Goal: Information Seeking & Learning: Learn about a topic

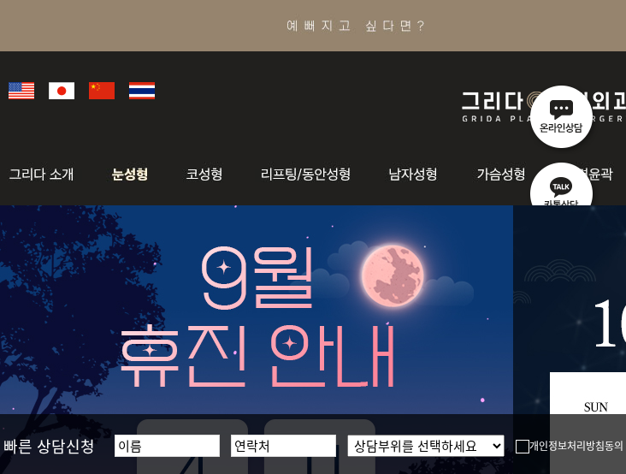
click at [143, 174] on img at bounding box center [130, 174] width 76 height 67
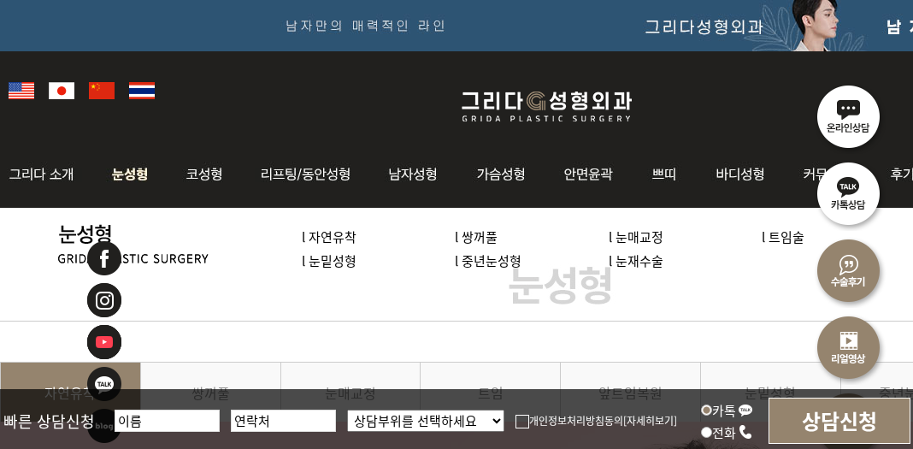
click at [624, 263] on link "l 눈재수술" at bounding box center [636, 260] width 55 height 18
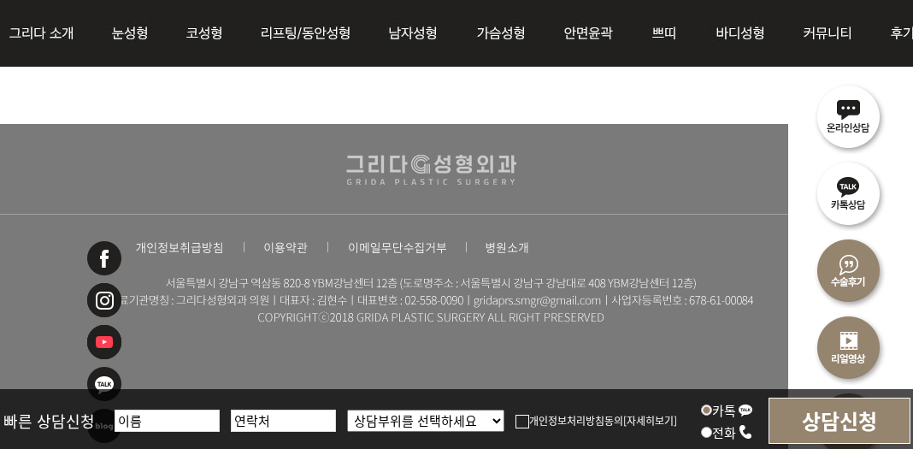
scroll to position [8616, 210]
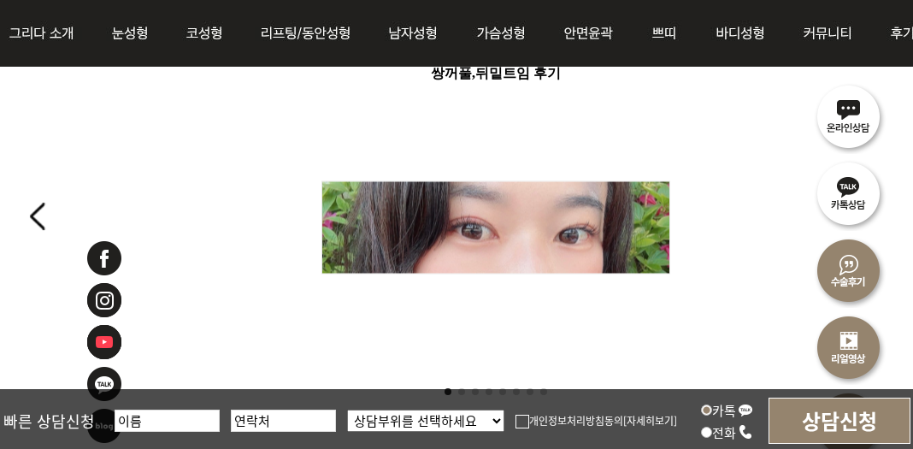
scroll to position [205, 0]
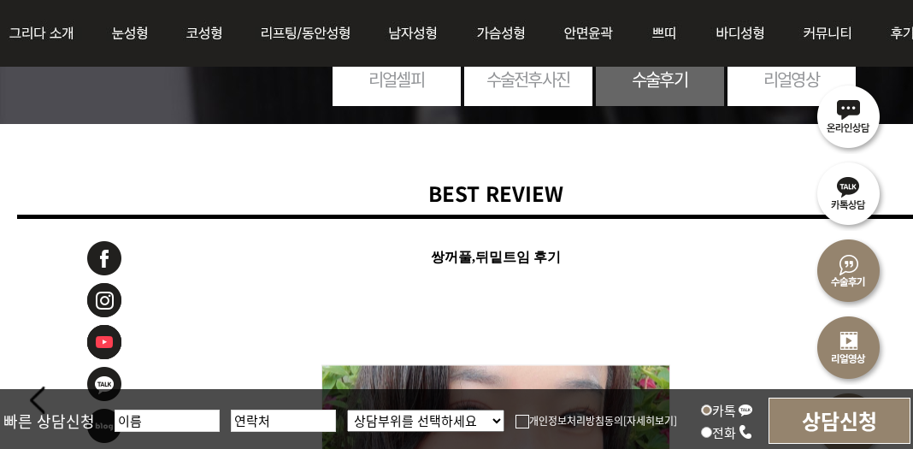
click at [551, 90] on link "수술전후사진" at bounding box center [528, 79] width 128 height 47
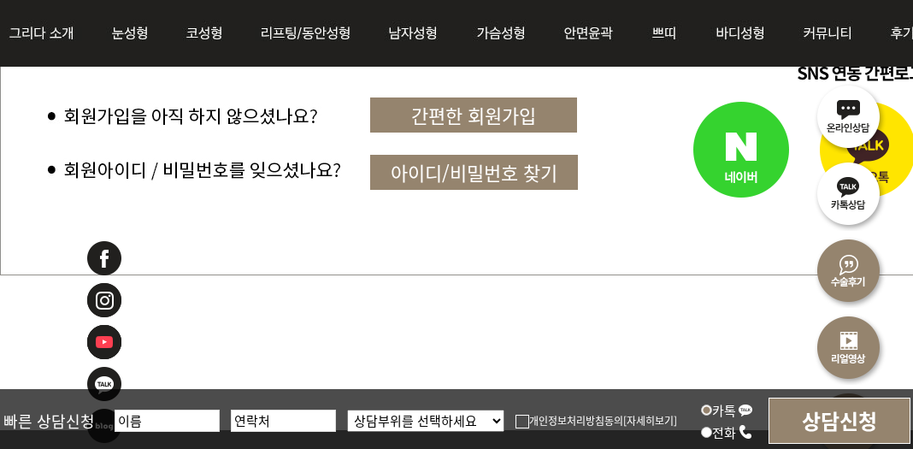
scroll to position [1198, 0]
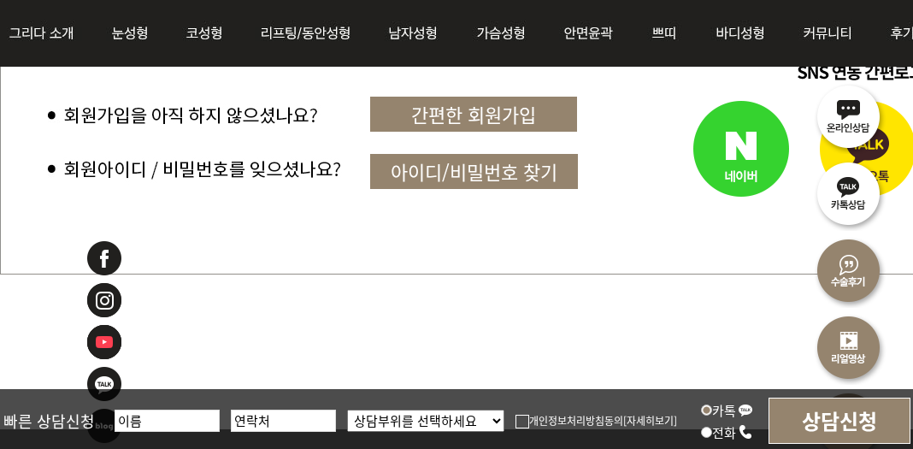
click at [474, 105] on link "간편한 회원가입" at bounding box center [473, 114] width 207 height 35
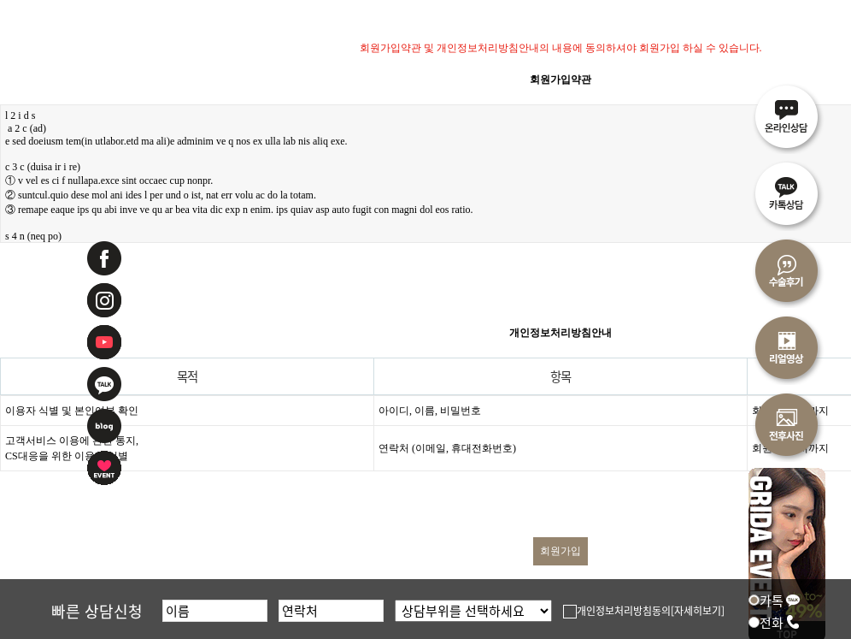
scroll to position [580, 0]
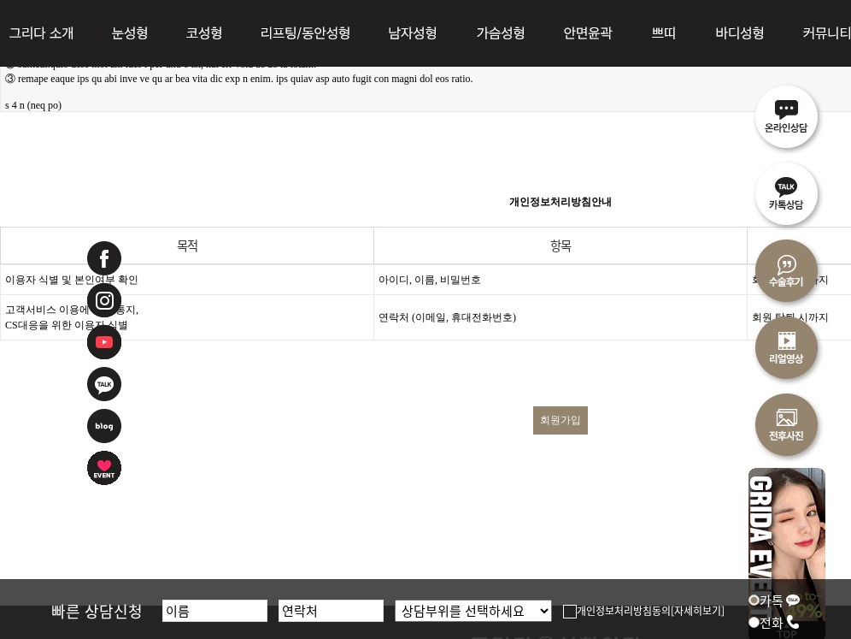
click at [574, 412] on input "회원가입" at bounding box center [560, 420] width 55 height 28
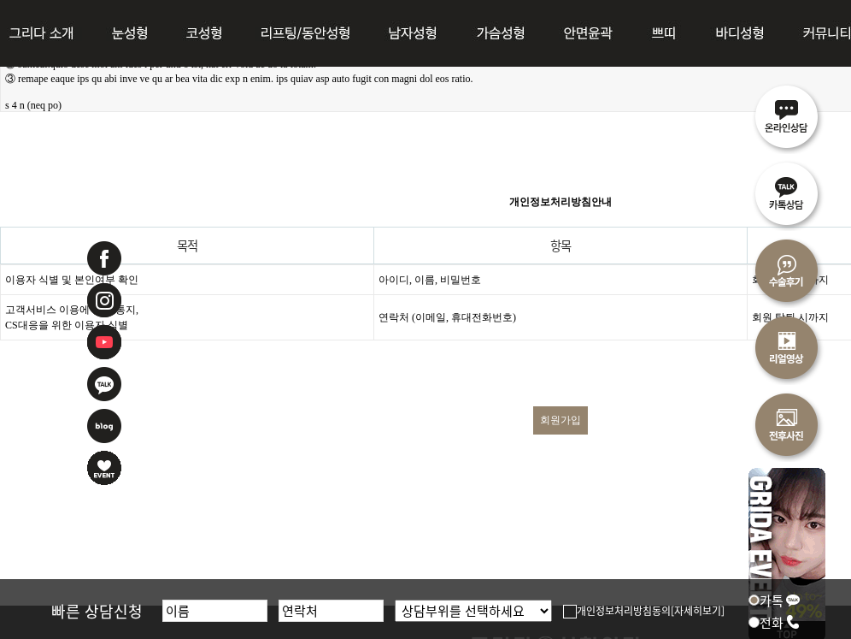
scroll to position [580, 270]
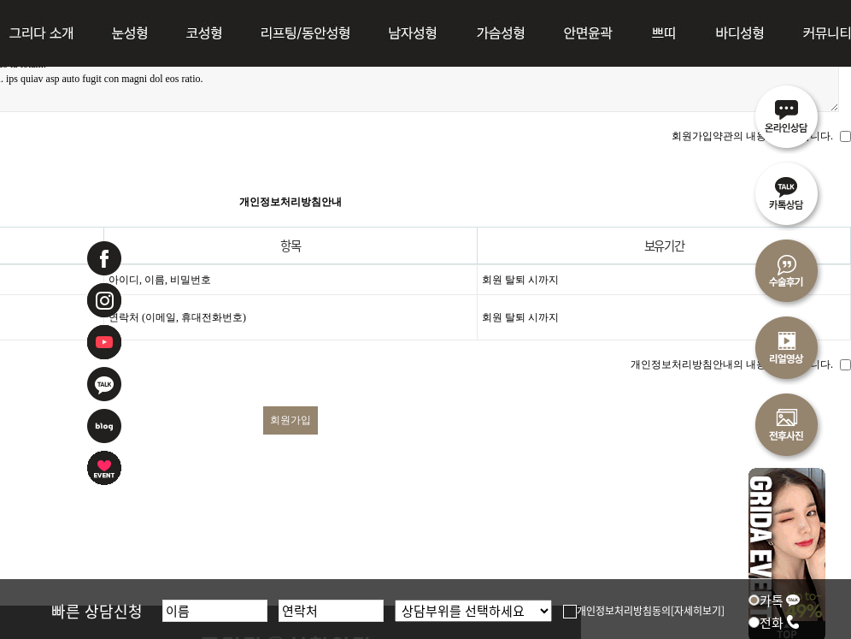
click at [842, 359] on input "개인정보처리방침안내의 내용에 동의합니다." at bounding box center [845, 364] width 11 height 11
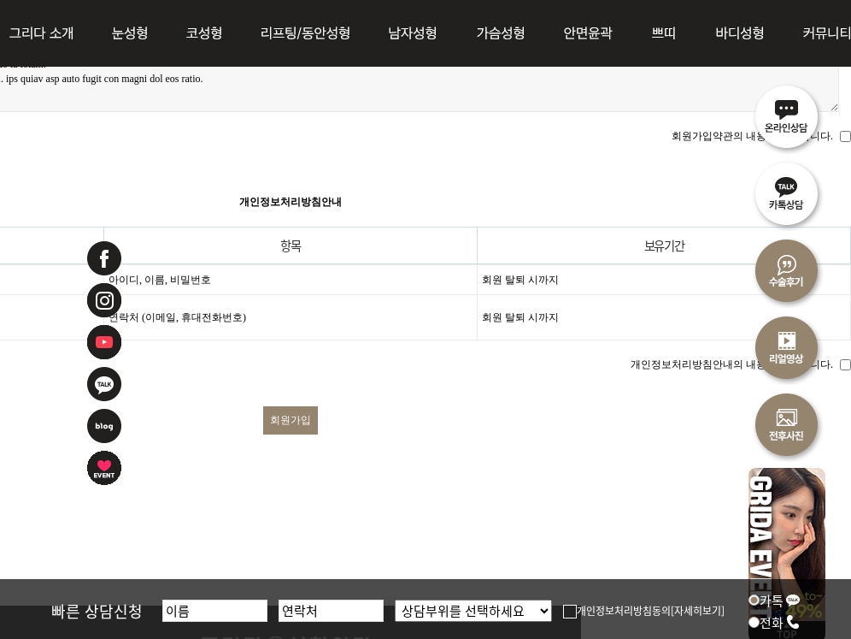
checkbox input "true"
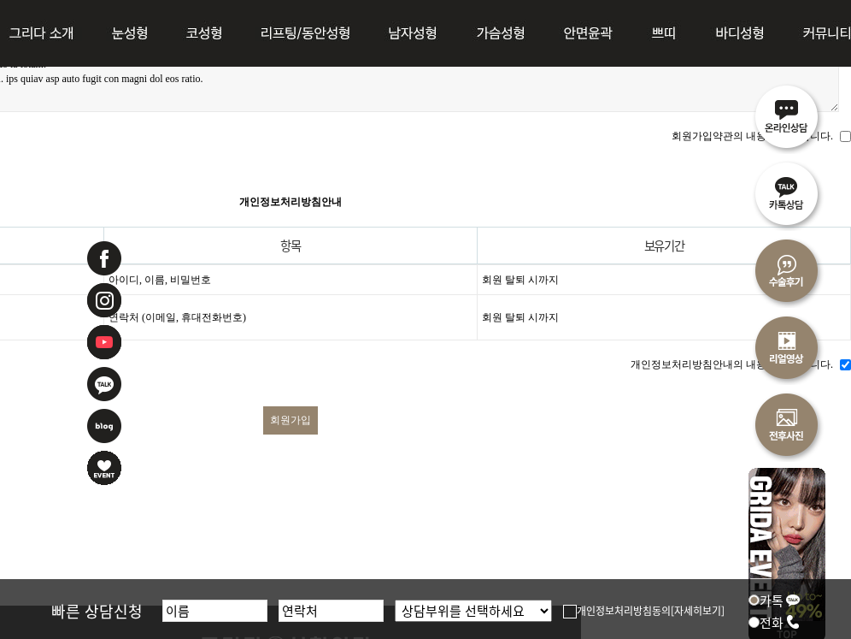
click at [293, 406] on input "회원가입" at bounding box center [290, 420] width 55 height 28
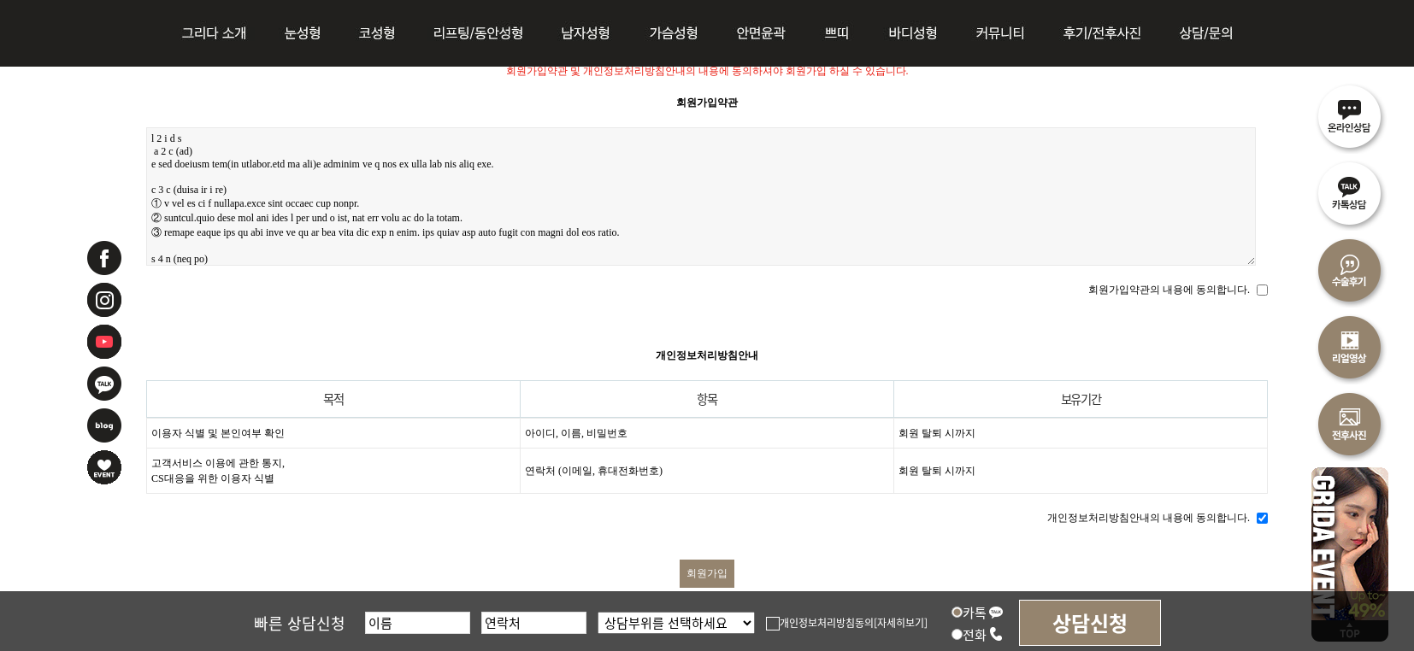
scroll to position [419, 0]
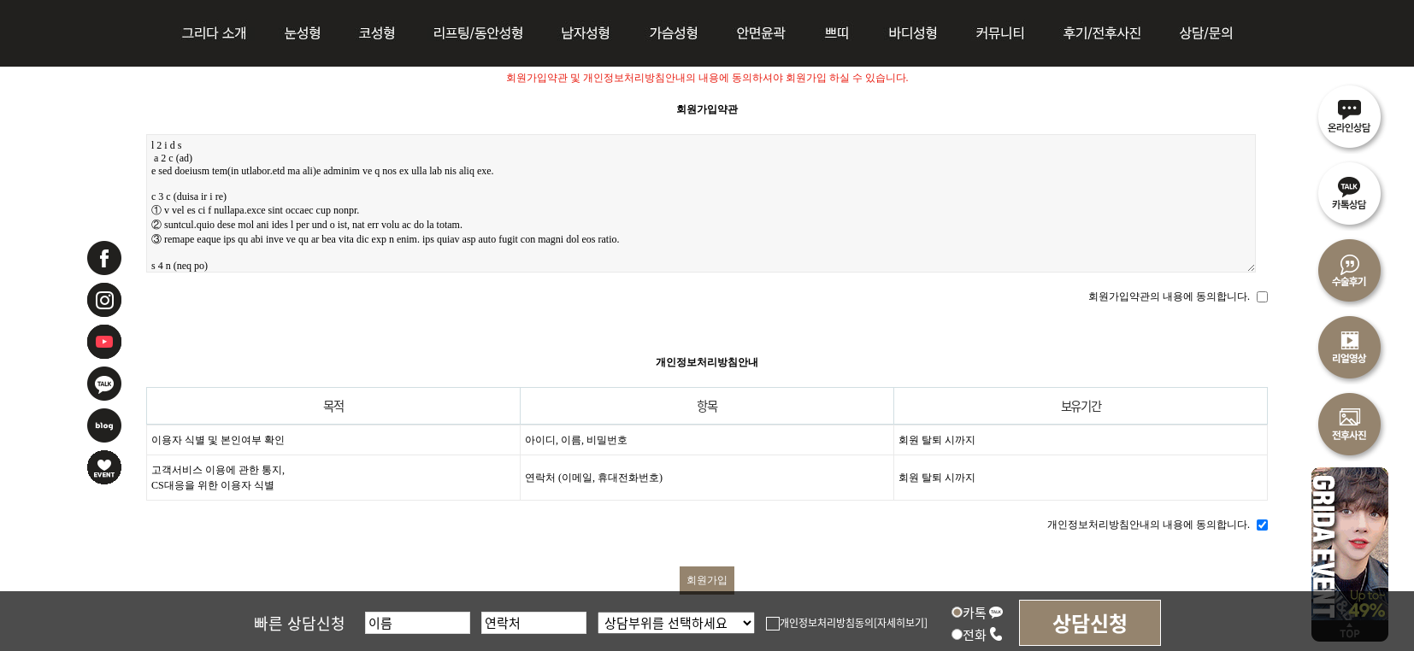
click at [912, 294] on input "회원가입약관의 내용에 동의합니다." at bounding box center [1262, 296] width 11 height 11
checkbox input "true"
click at [696, 448] on input "회원가입" at bounding box center [707, 581] width 55 height 28
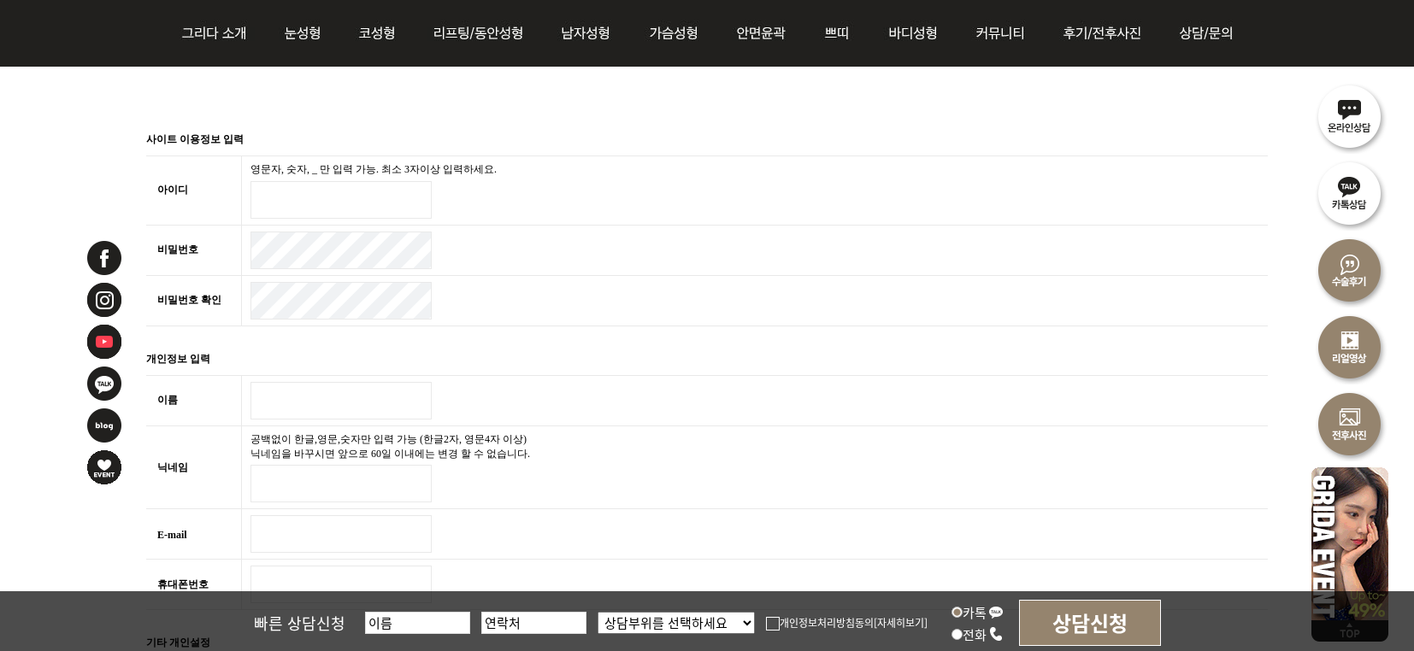
scroll to position [364, 0]
click at [301, 205] on input "아이디 필수" at bounding box center [340, 202] width 181 height 38
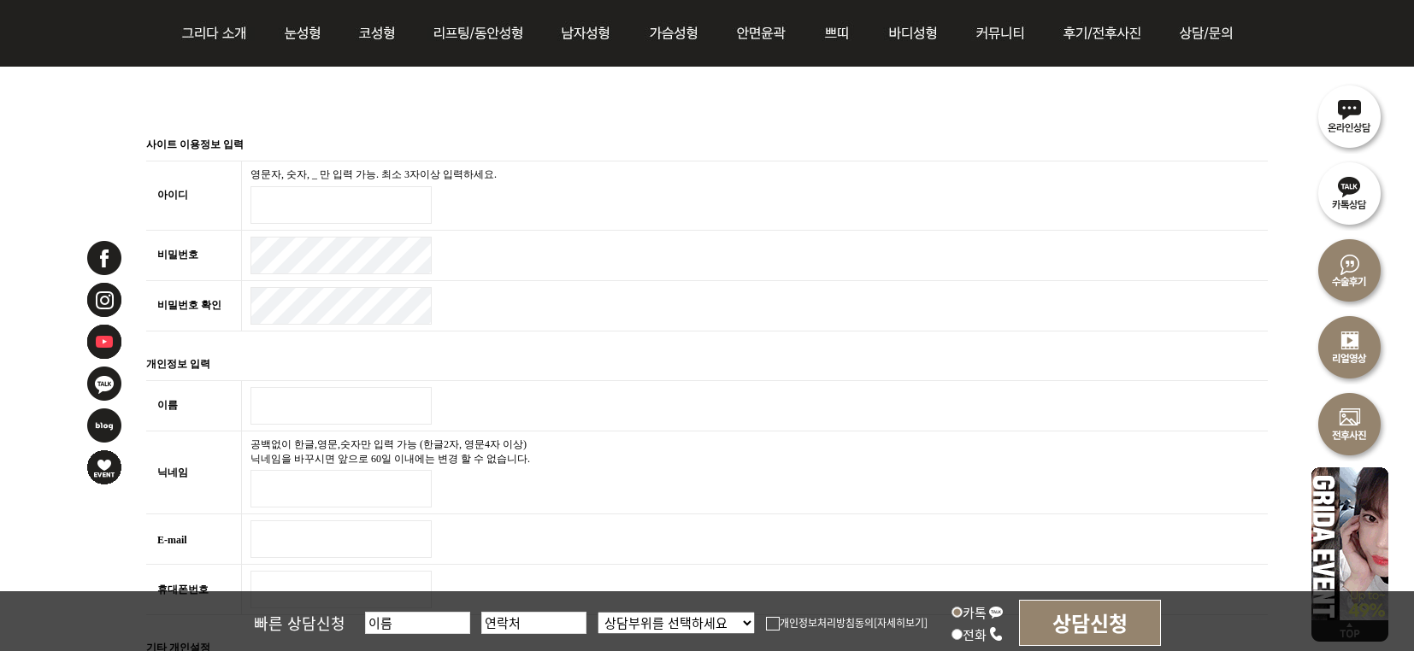
click at [281, 208] on input "아이디 필수" at bounding box center [340, 205] width 181 height 38
type input "ㅏ"
type input "kamo33"
click at [280, 413] on input "이름 필수" at bounding box center [340, 406] width 181 height 38
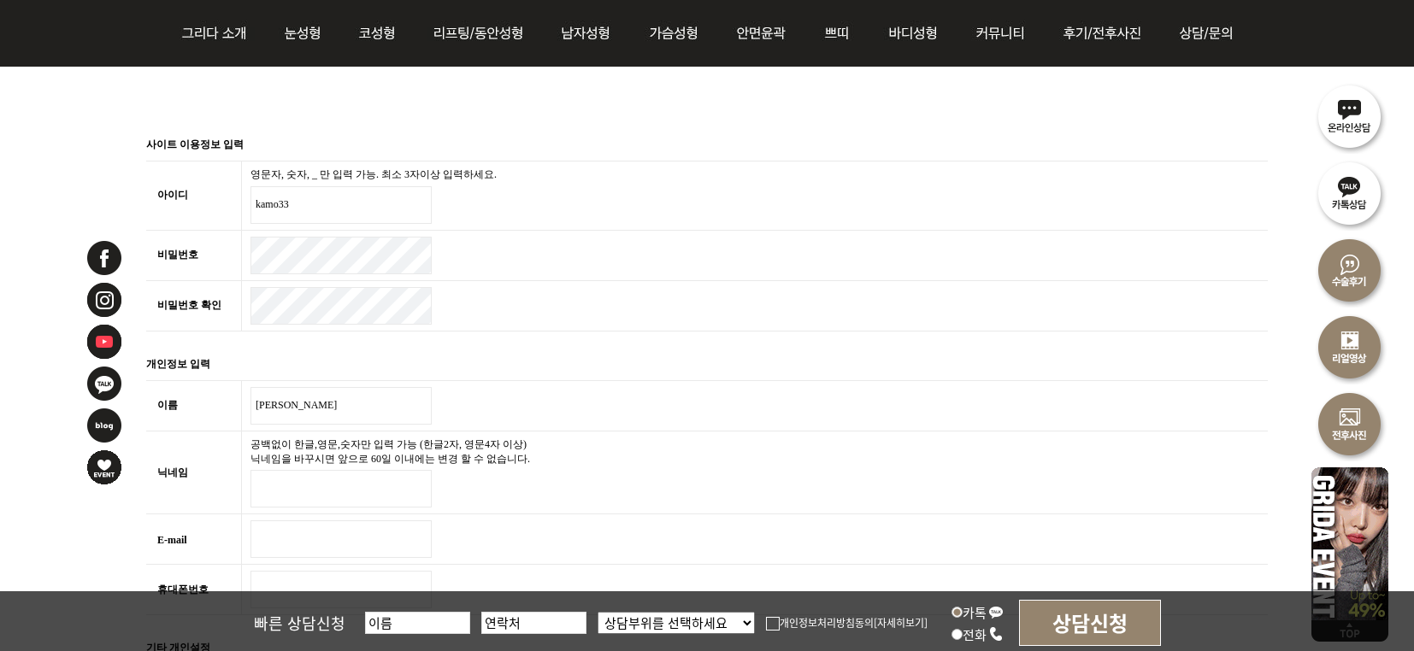
type input "김민지"
click at [320, 492] on input "닉네임 필수" at bounding box center [340, 489] width 181 height 38
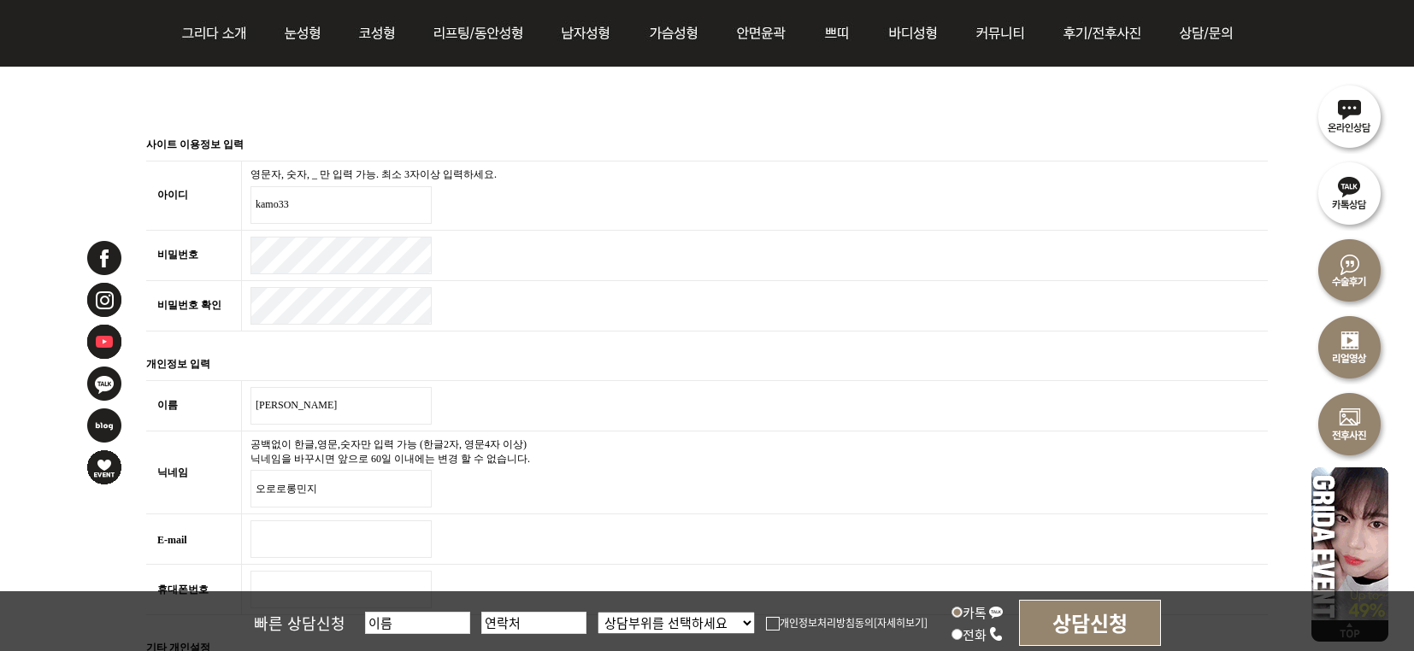
scroll to position [530, 0]
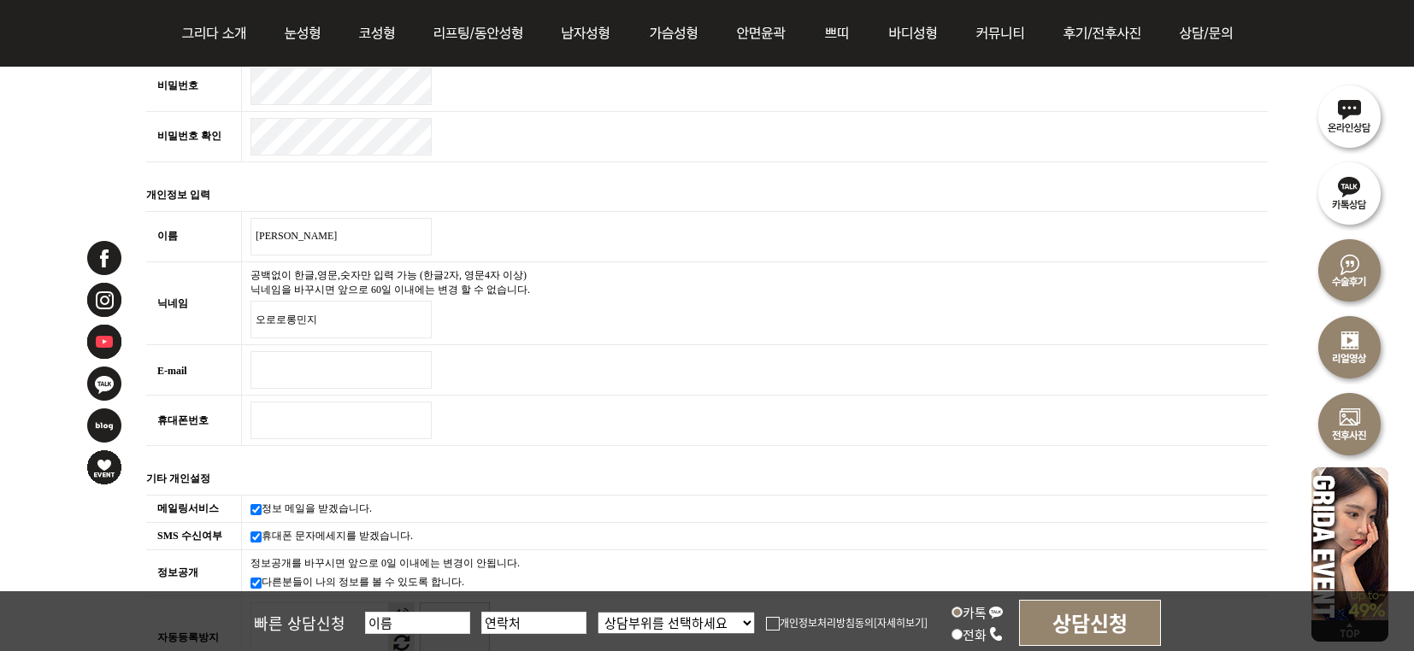
type input "오로로롱민지"
click at [341, 361] on input "E-mail 필수" at bounding box center [340, 370] width 181 height 38
type input "ㅇ"
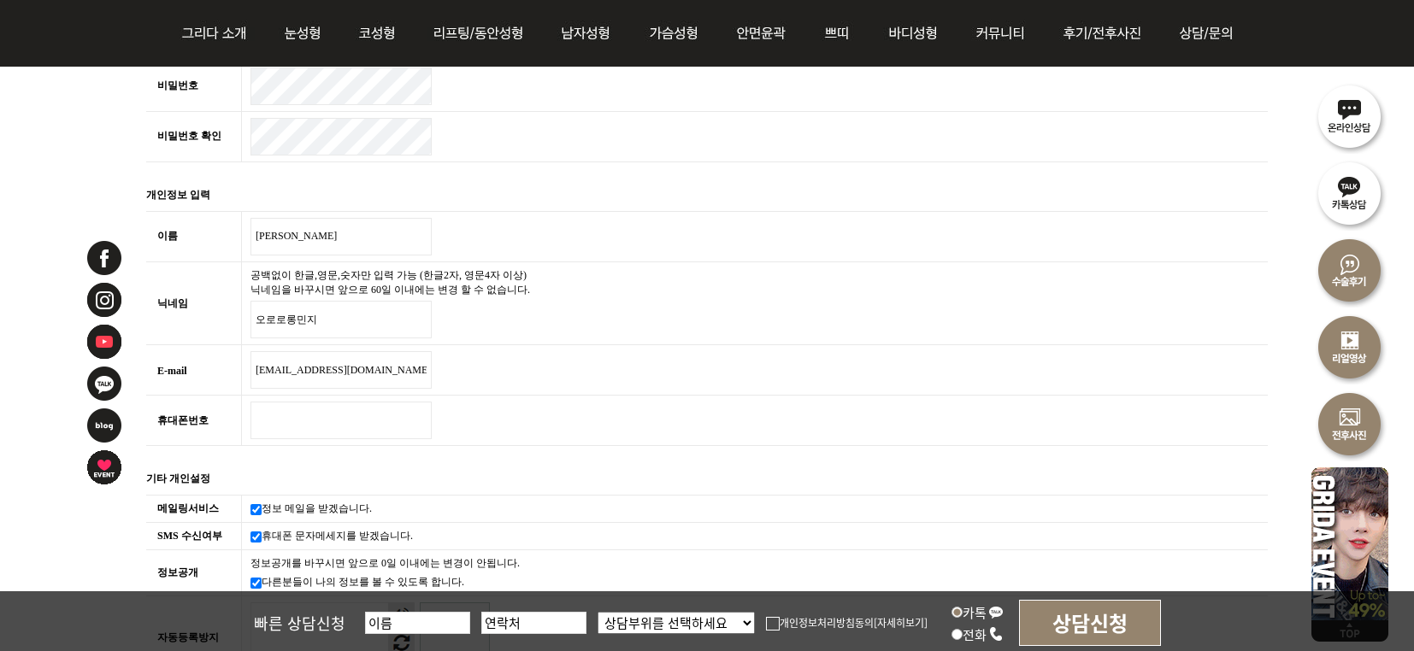
type input "kamo33@naver.com"
click at [324, 431] on input "휴대폰번호 필수" at bounding box center [340, 421] width 181 height 38
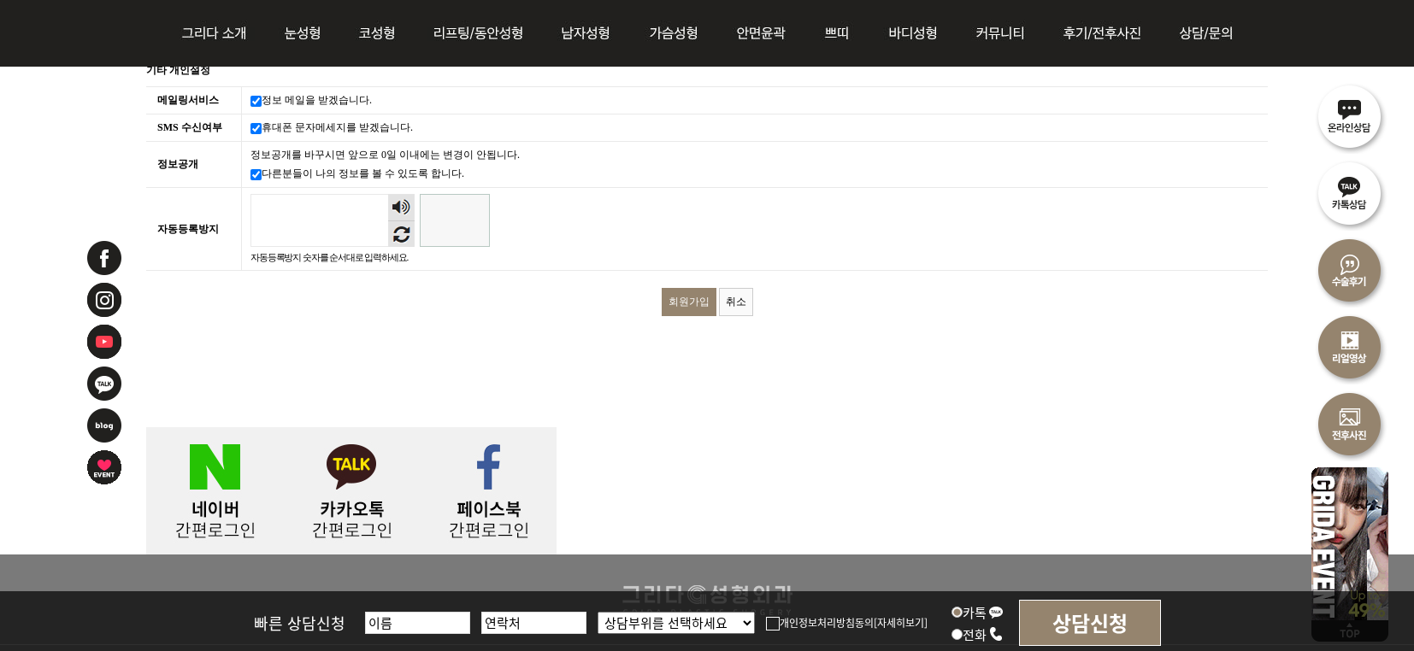
scroll to position [906, 0]
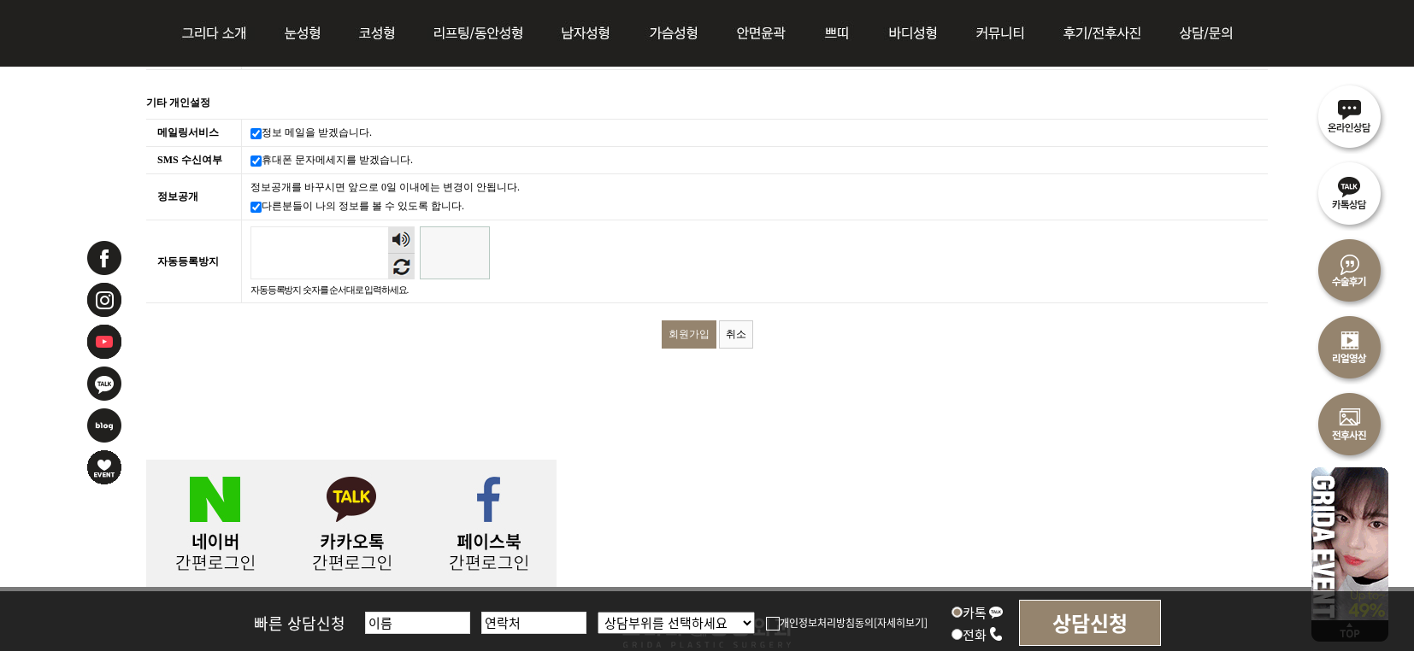
type input "01073121212"
click at [464, 245] on input "자동등록방지" at bounding box center [455, 253] width 70 height 53
type input "295050"
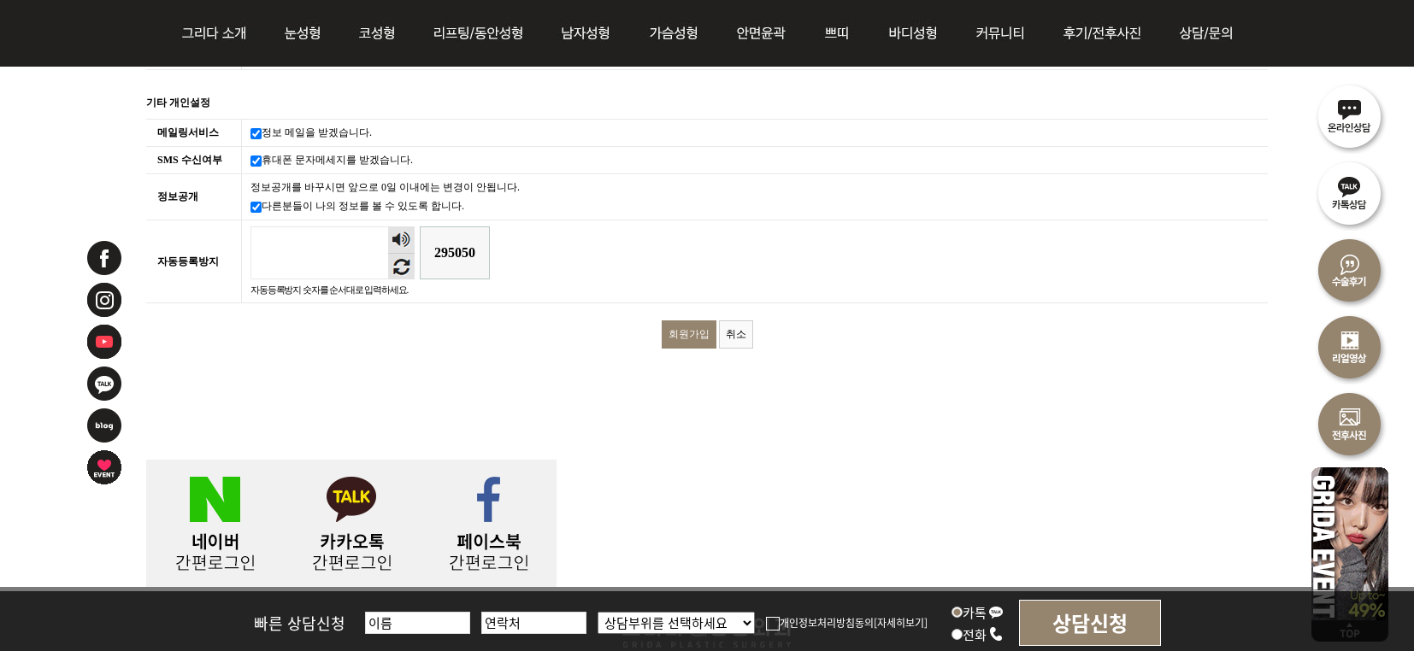
click at [695, 323] on input "회원가입" at bounding box center [689, 335] width 55 height 28
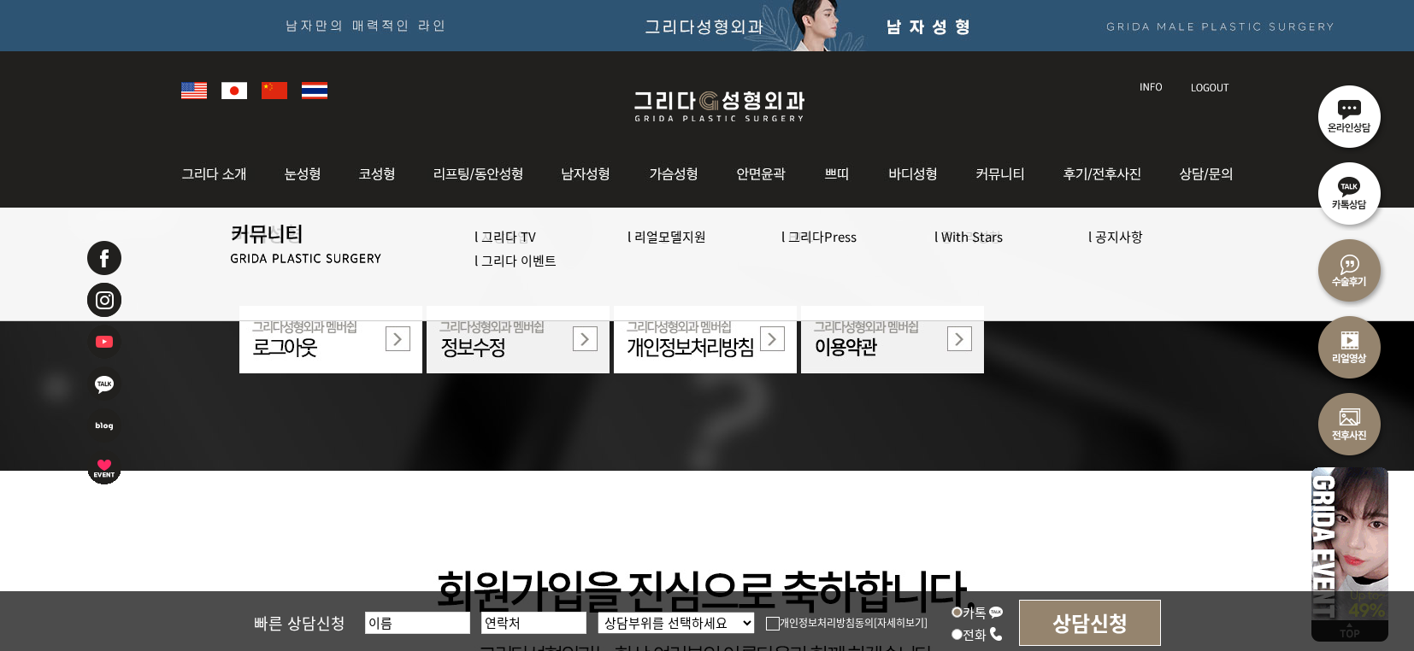
click at [1210, 83] on img at bounding box center [1210, 87] width 39 height 9
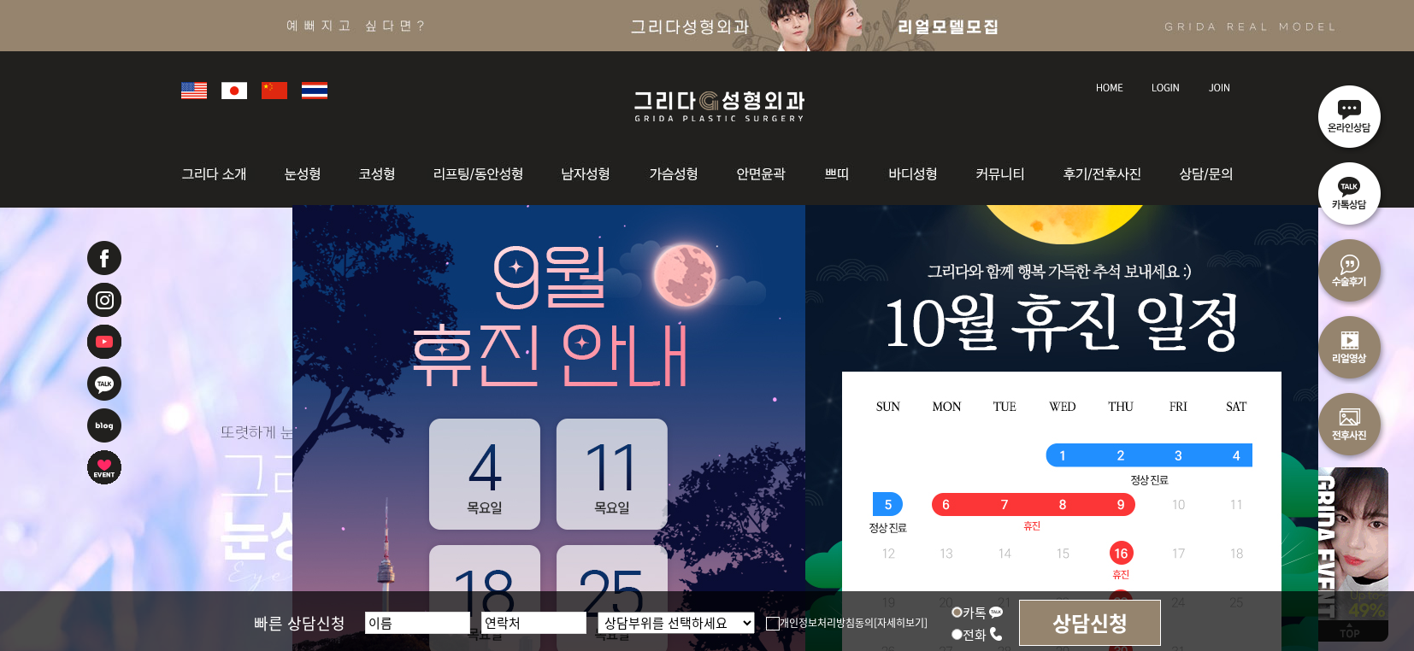
click at [1216, 84] on img at bounding box center [1219, 87] width 22 height 9
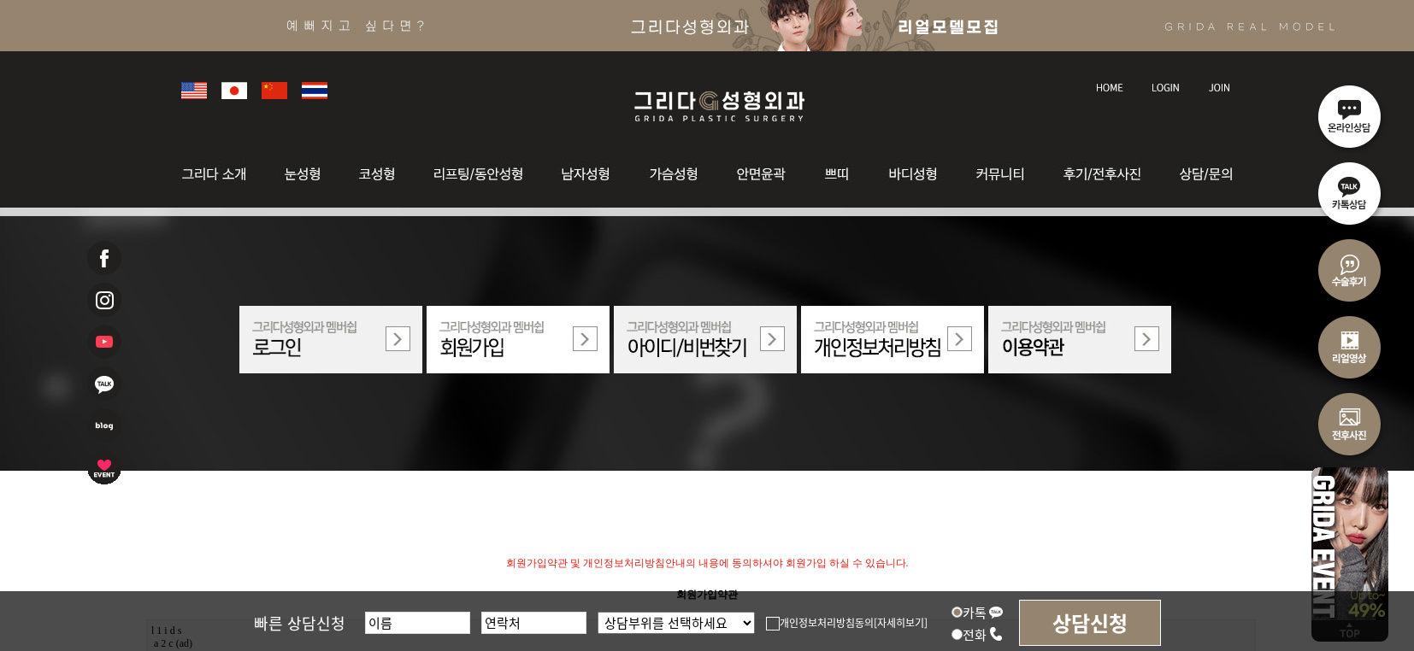
click at [1177, 83] on img at bounding box center [1165, 87] width 28 height 9
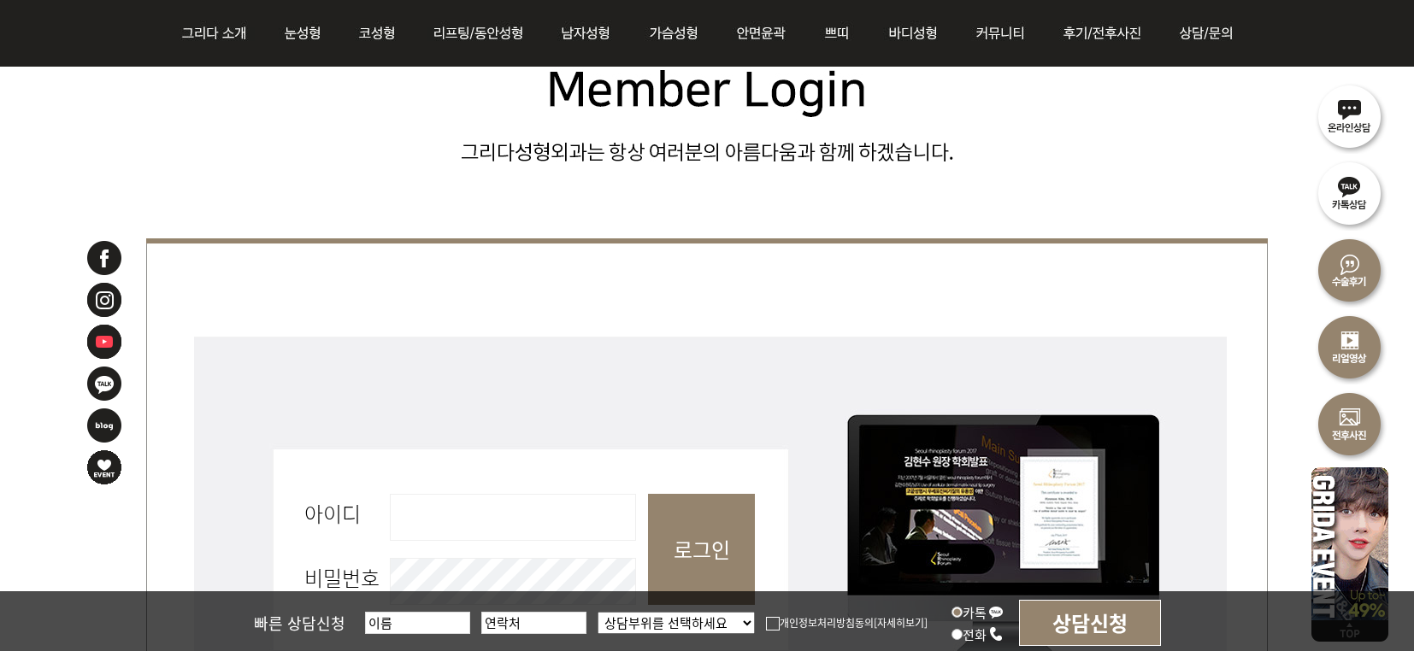
scroll to position [461, 0]
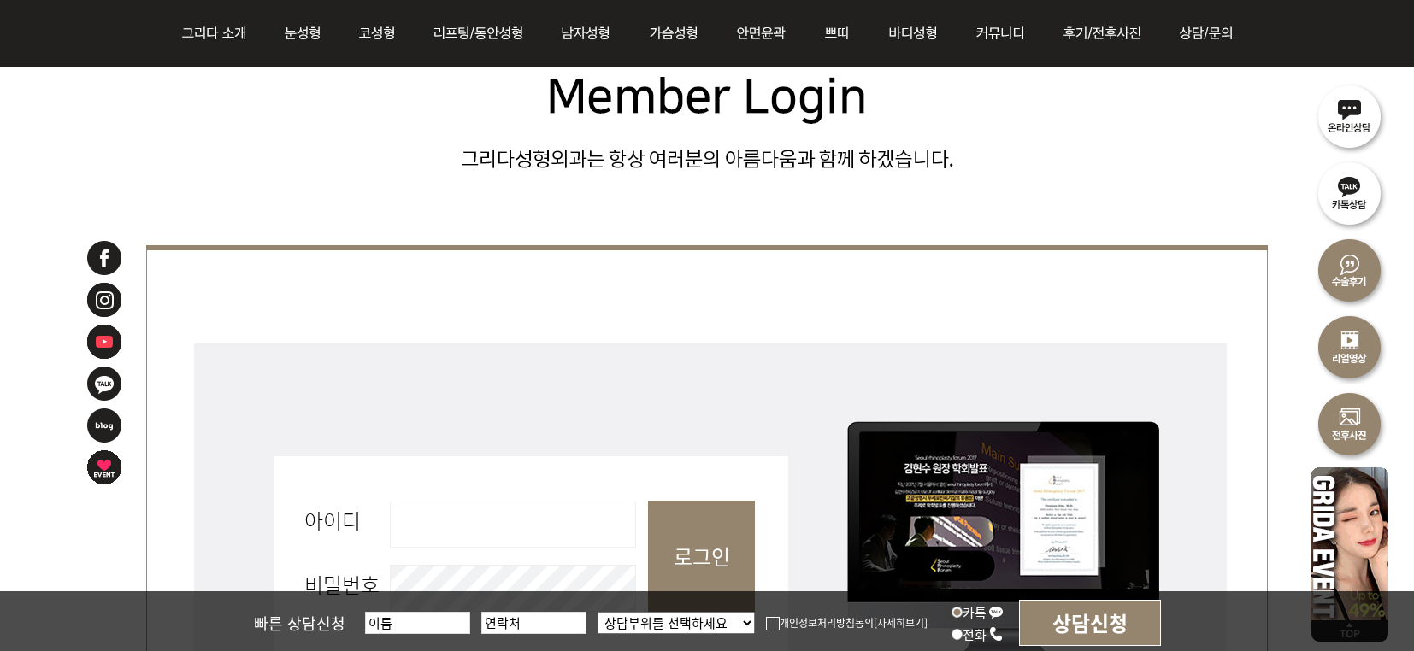
click at [483, 486] on fieldset "회원로그인 아이디 필수 비밀번호 필수 로그인" at bounding box center [706, 564] width 1121 height 453
click at [497, 523] on input "아이디 필수" at bounding box center [513, 524] width 246 height 47
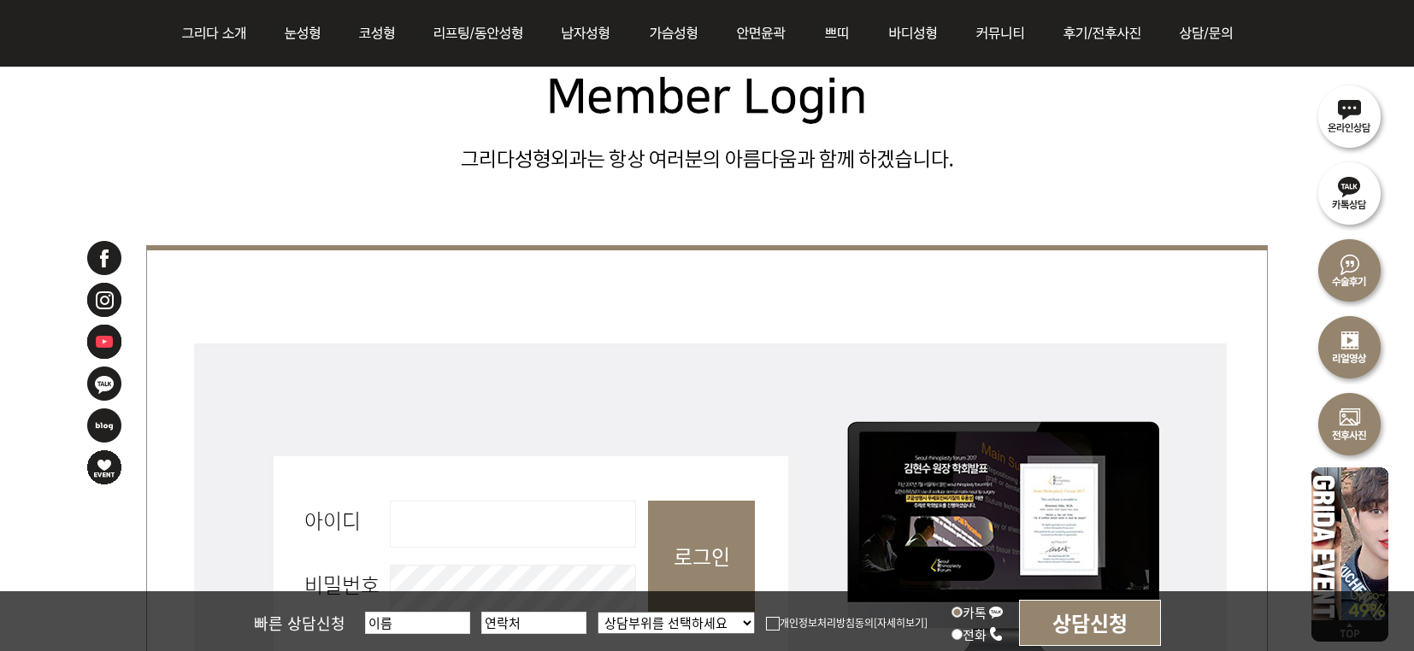
type input "kamo33"
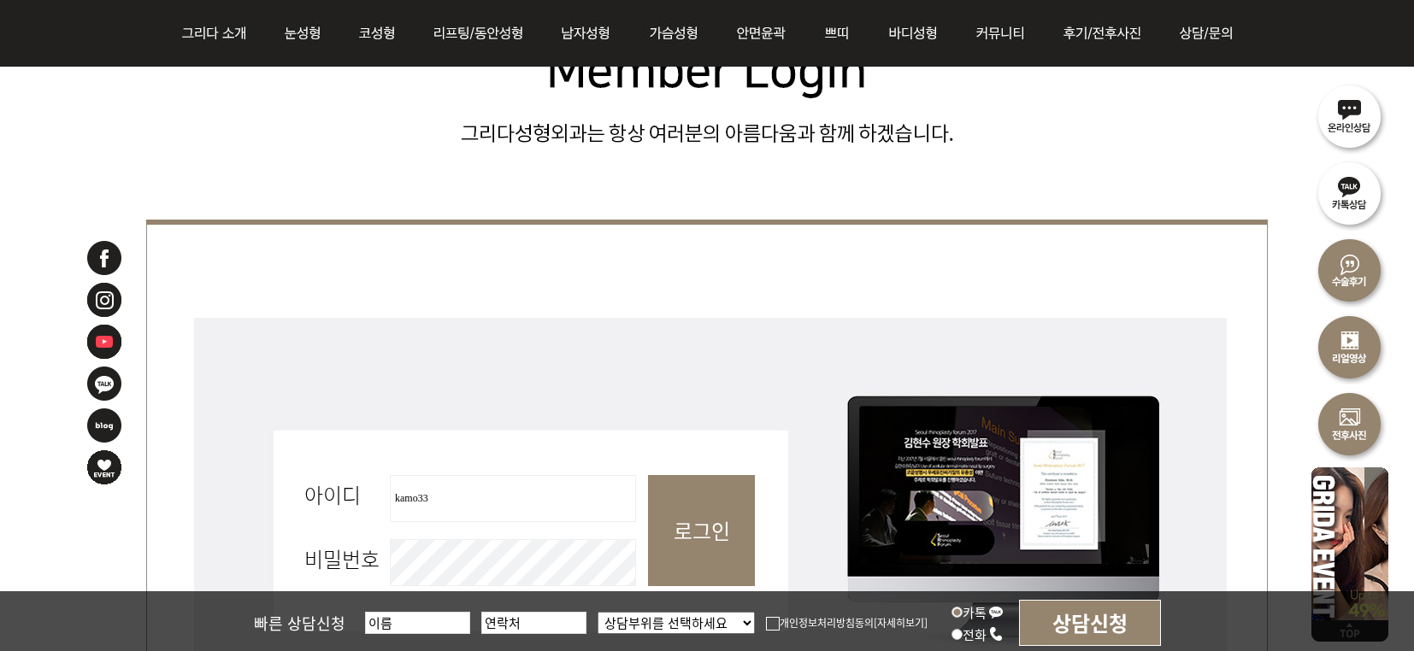
scroll to position [496, 0]
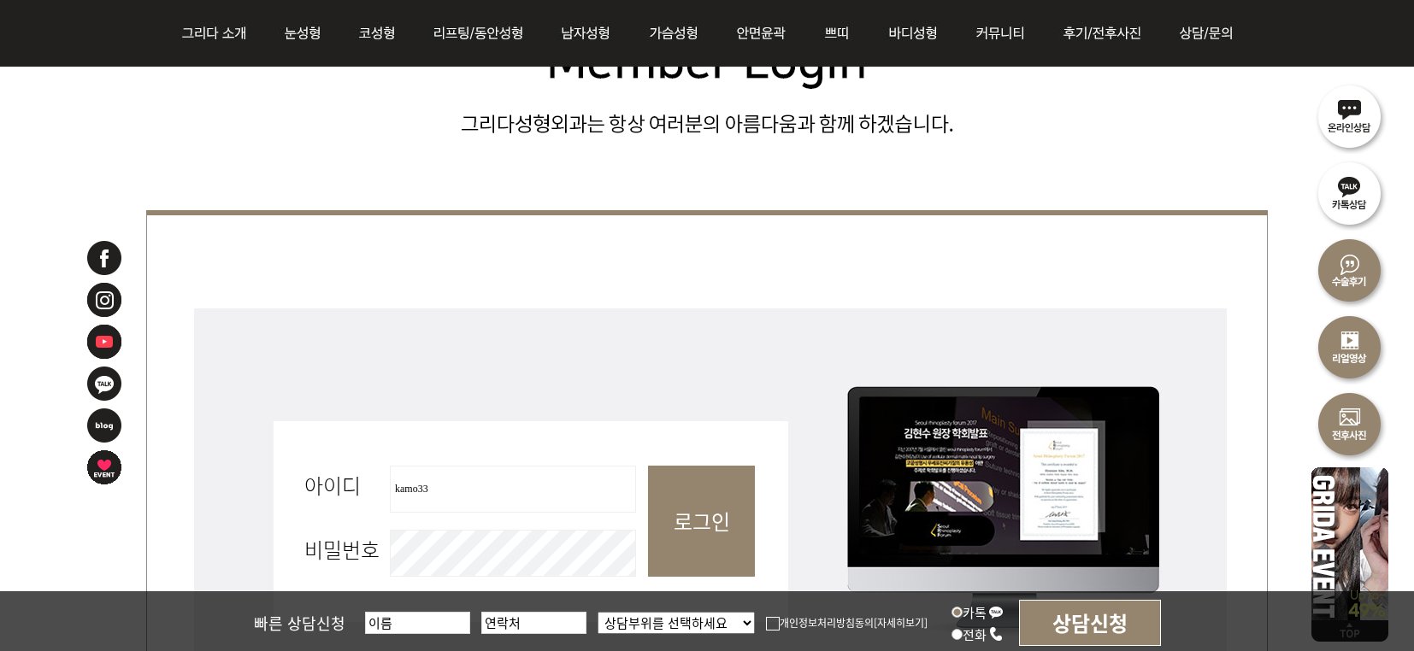
click at [715, 505] on input "로그인" at bounding box center [701, 521] width 107 height 111
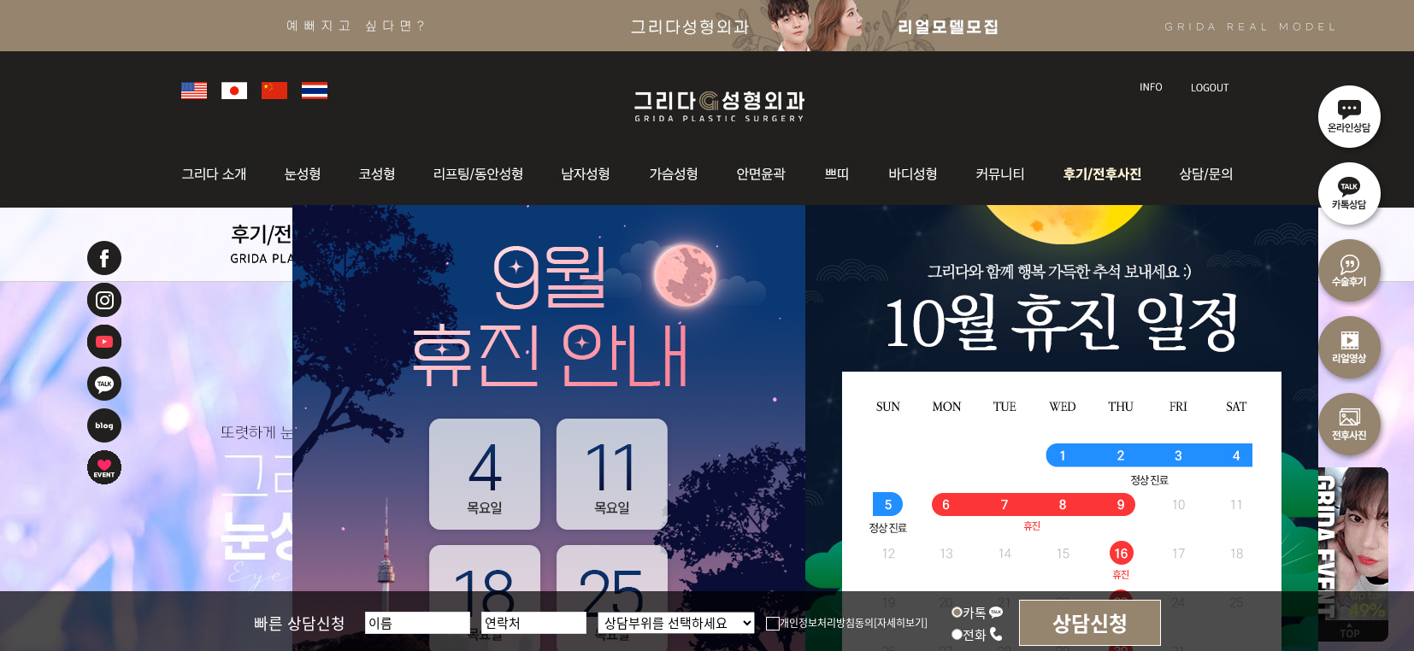
click at [1121, 171] on img at bounding box center [1104, 174] width 119 height 67
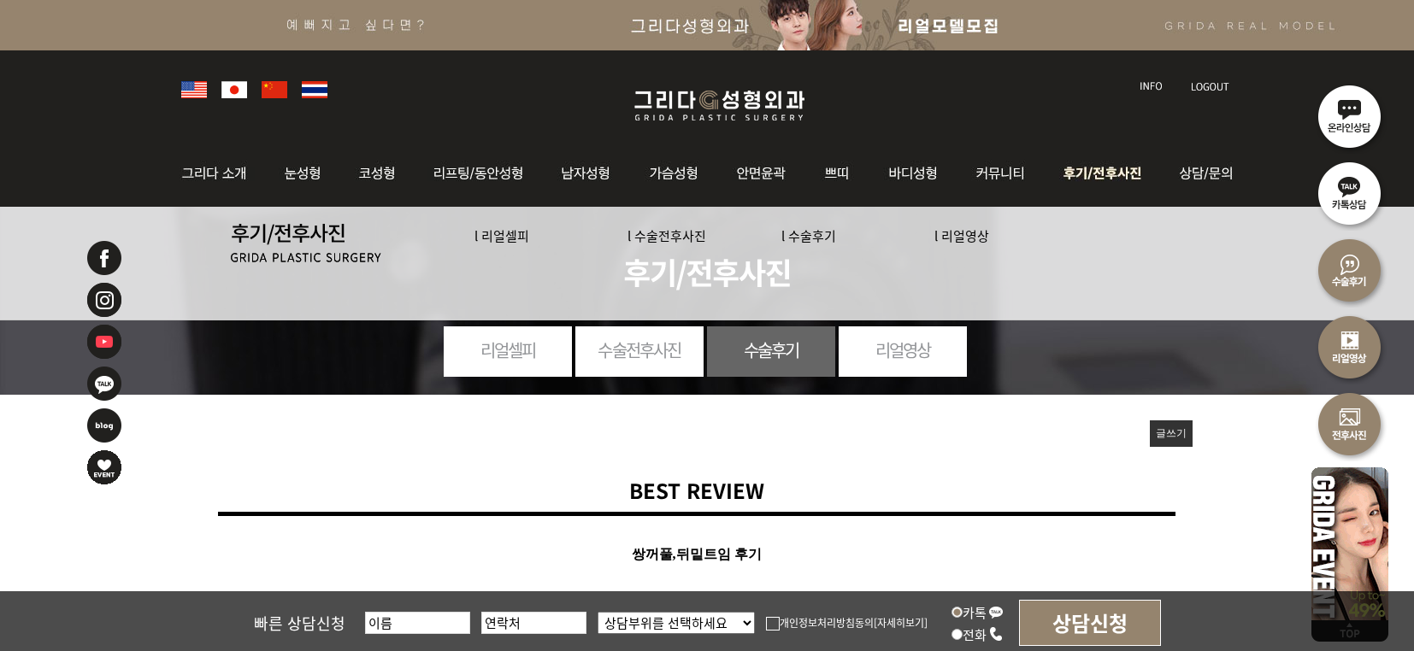
scroll to position [3, 0]
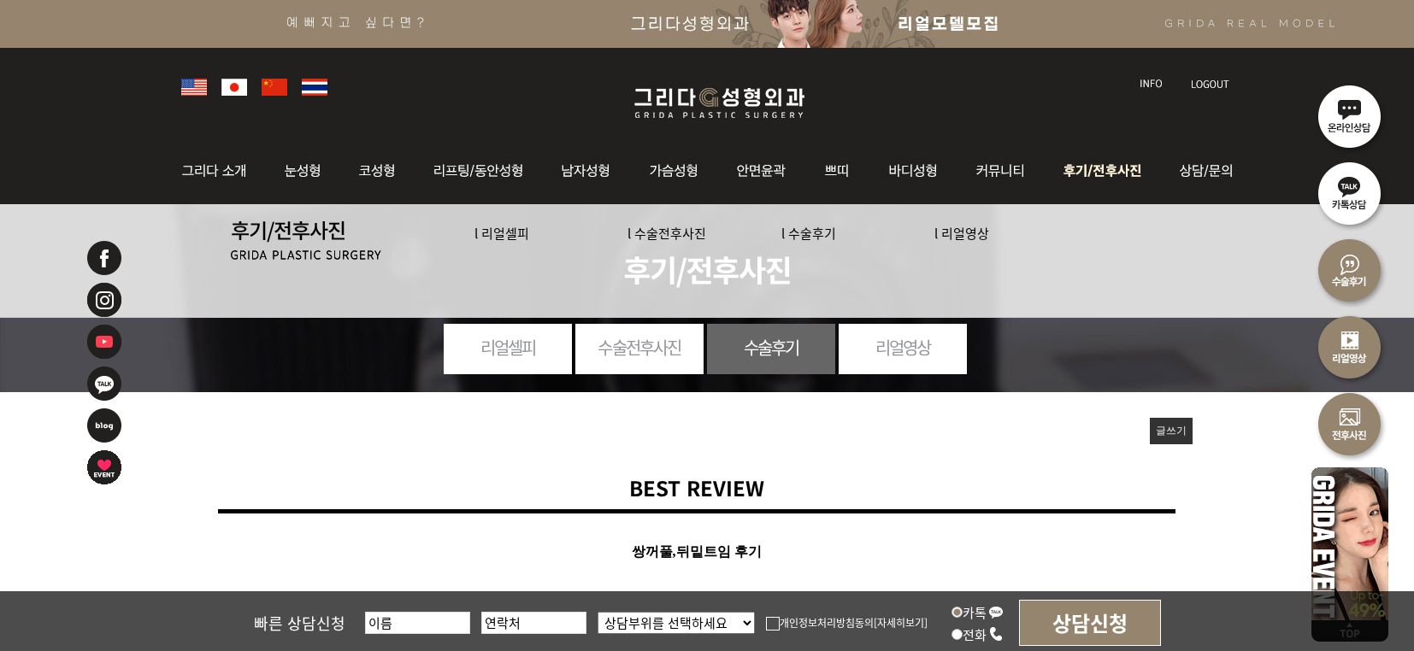
click at [677, 234] on link "l 수술전후사진" at bounding box center [666, 233] width 79 height 18
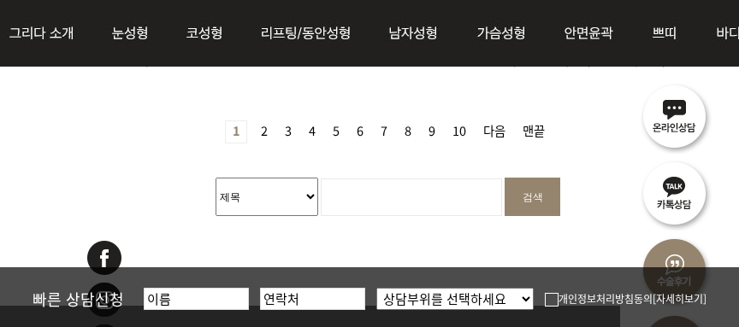
scroll to position [1463, 119]
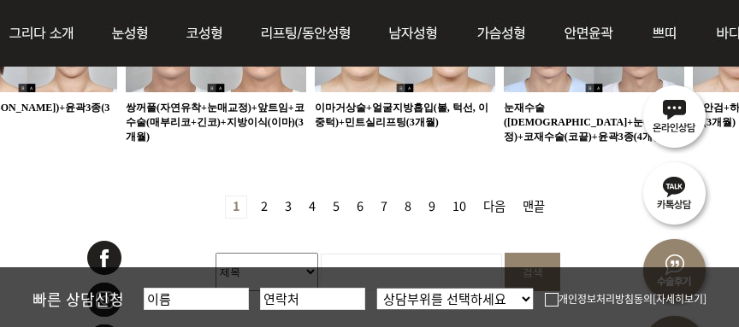
click at [369, 254] on input "검색어 필수" at bounding box center [411, 273] width 181 height 38
type input "d"
type input "앞트임복원"
click at [504, 253] on input "검색" at bounding box center [532, 272] width 56 height 38
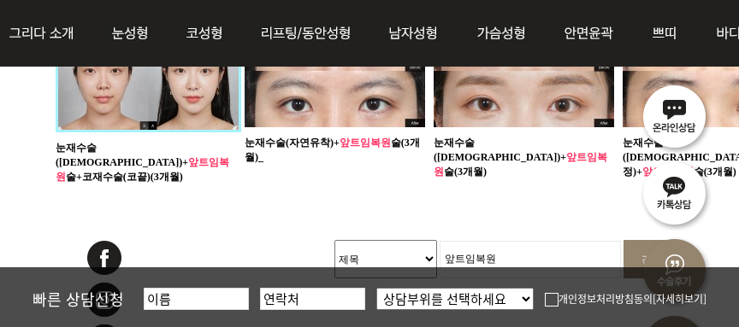
scroll to position [923, 0]
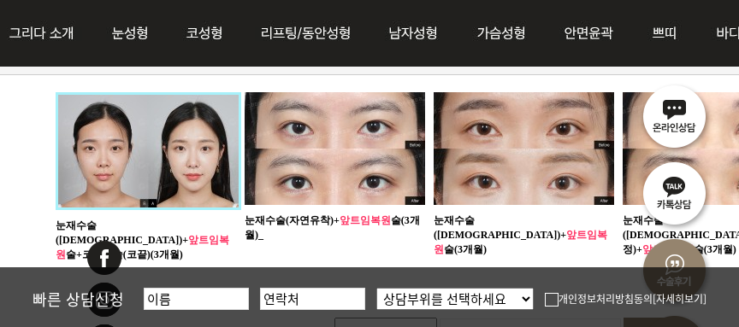
click at [340, 181] on img at bounding box center [334, 148] width 180 height 113
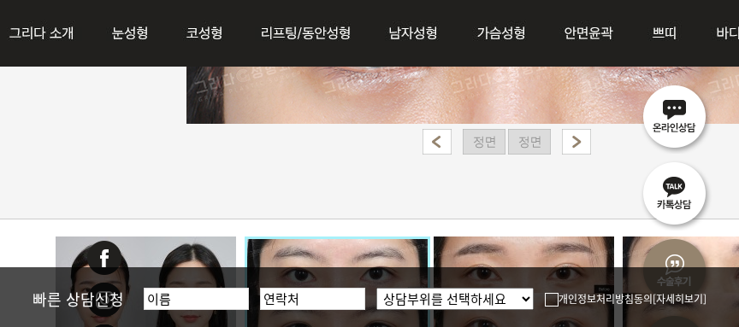
scroll to position [960, 0]
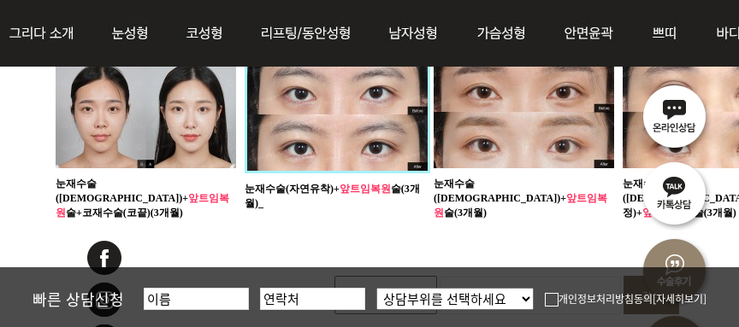
click at [500, 116] on img at bounding box center [523, 112] width 180 height 113
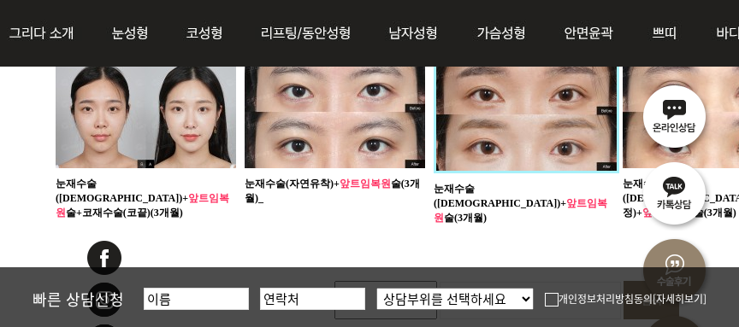
click at [508, 99] on img at bounding box center [525, 115] width 185 height 118
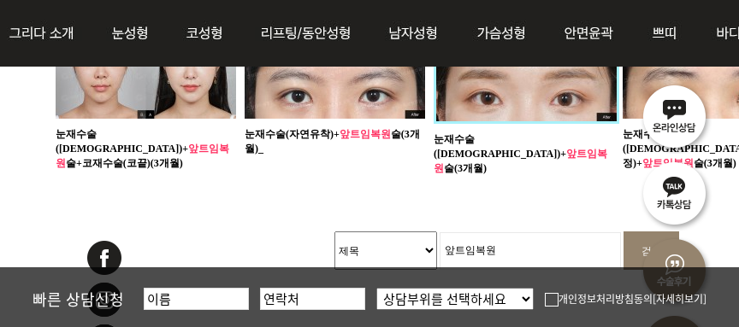
scroll to position [1051, 0]
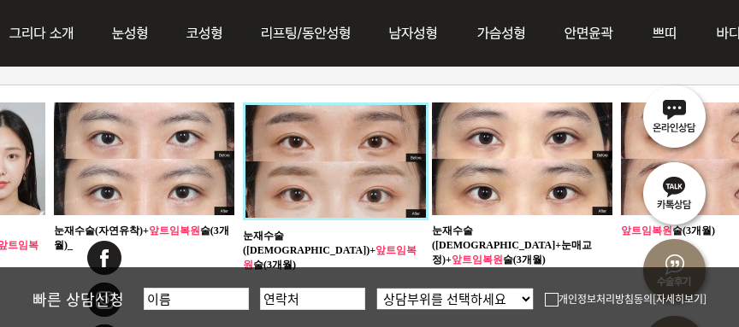
click at [562, 157] on img at bounding box center [522, 159] width 180 height 113
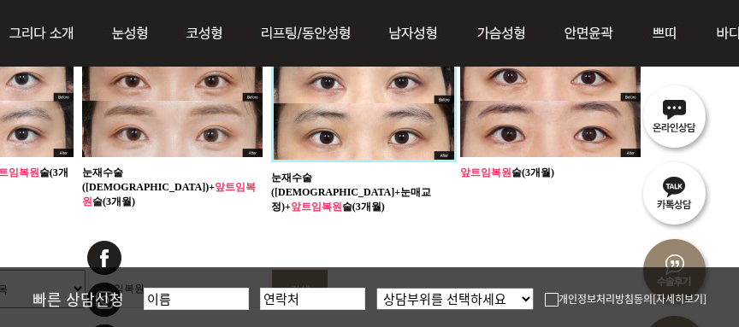
scroll to position [971, 358]
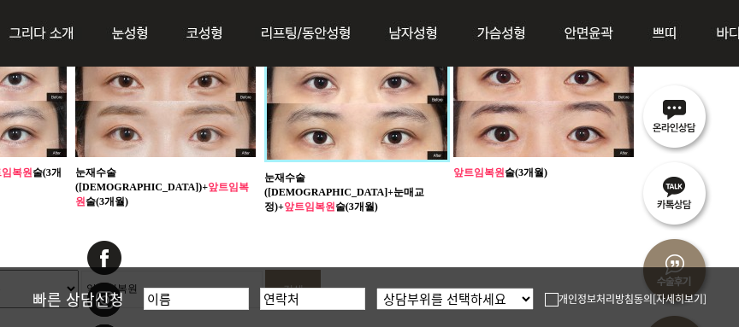
click at [585, 104] on img at bounding box center [543, 100] width 180 height 113
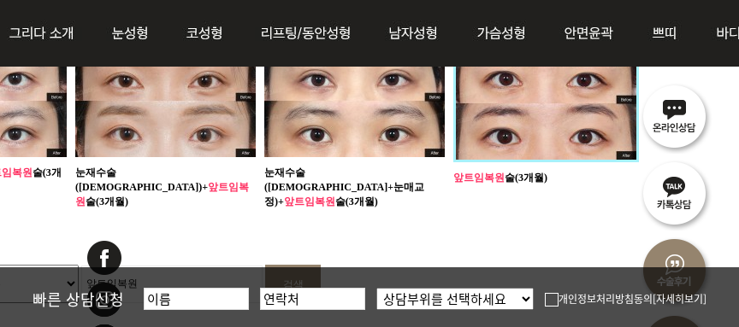
click at [533, 109] on img at bounding box center [545, 103] width 185 height 118
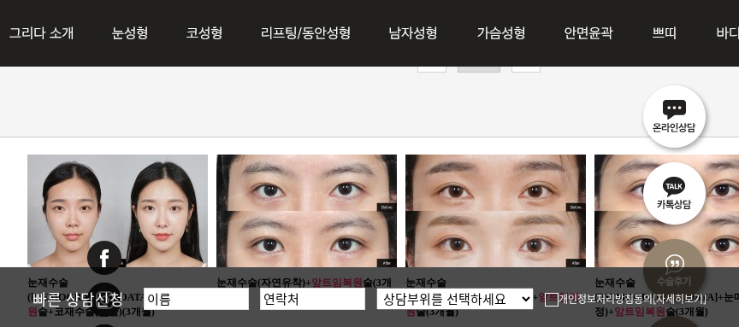
scroll to position [862, 28]
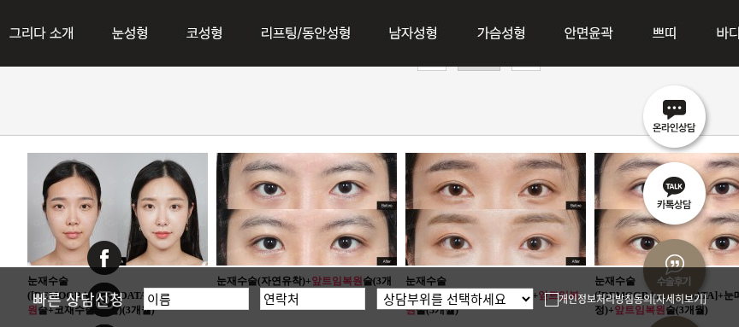
click at [72, 178] on img at bounding box center [117, 209] width 180 height 113
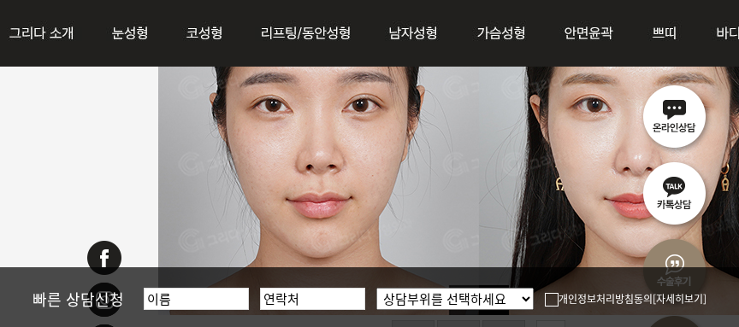
scroll to position [671, 28]
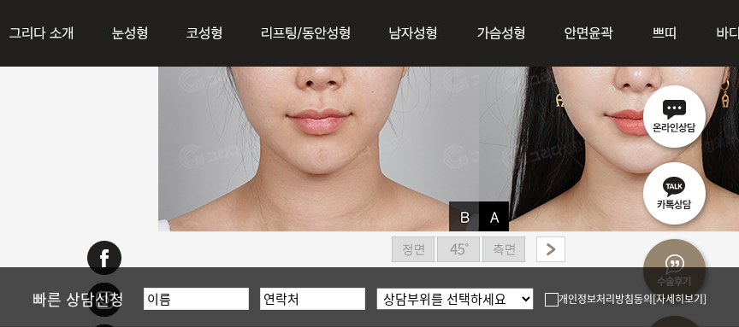
click at [446, 253] on img at bounding box center [458, 250] width 43 height 26
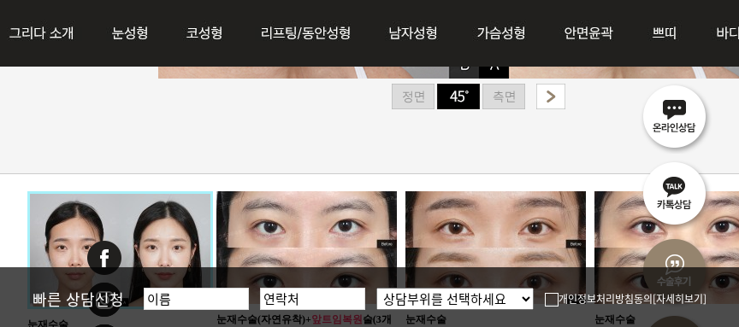
scroll to position [724, 28]
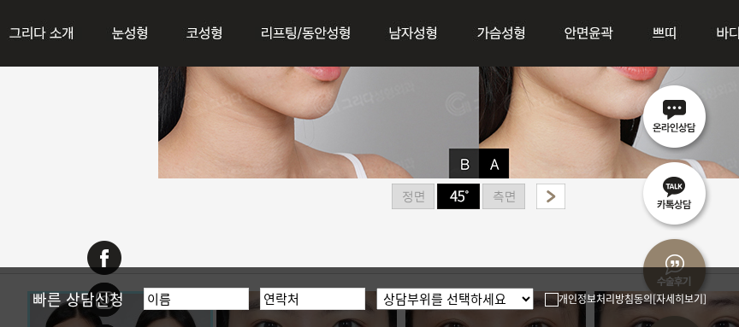
click at [517, 192] on img at bounding box center [503, 197] width 43 height 26
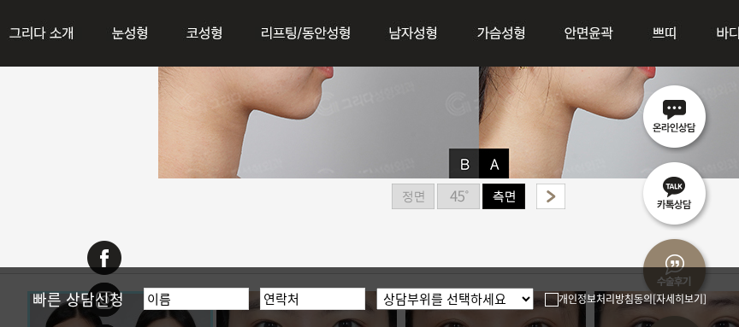
click at [517, 192] on img at bounding box center [503, 197] width 43 height 26
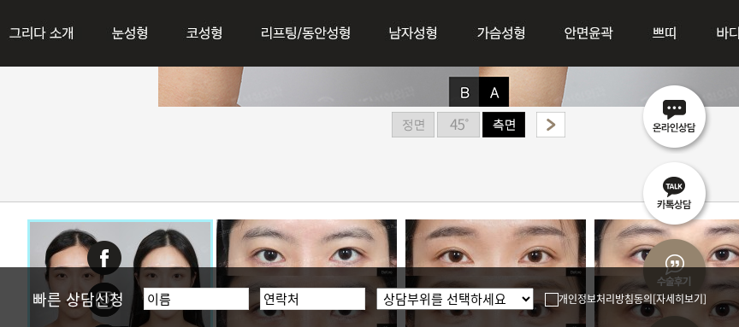
scroll to position [827, 28]
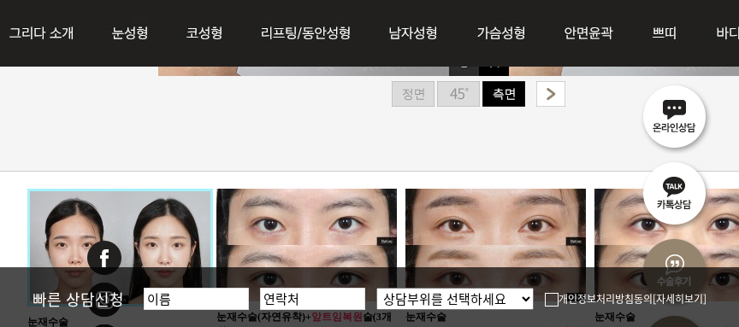
click at [418, 94] on img at bounding box center [412, 94] width 43 height 26
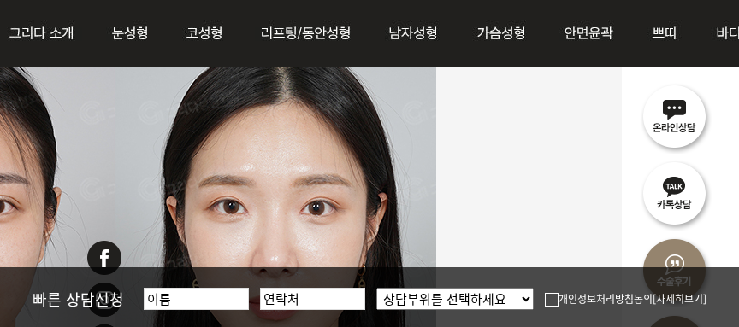
scroll to position [486, 452]
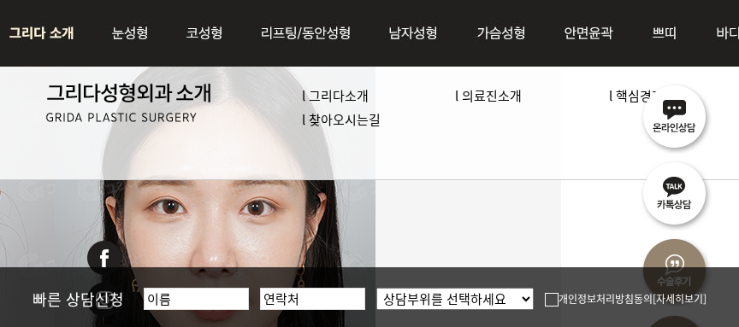
click at [488, 101] on link "l 의료진소개" at bounding box center [488, 95] width 67 height 18
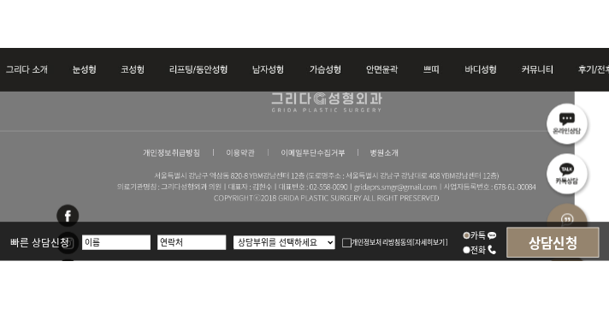
scroll to position [4828, 53]
